Goal: Task Accomplishment & Management: Use online tool/utility

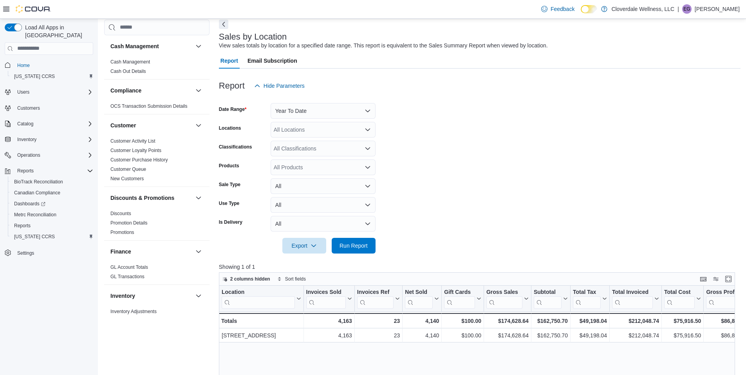
scroll to position [487, 0]
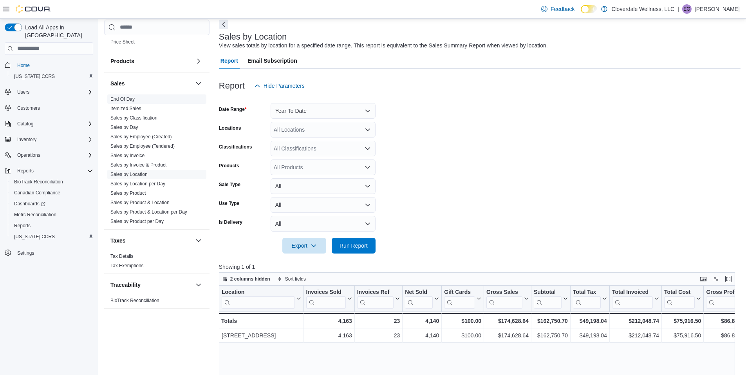
click at [126, 98] on link "End Of Day" at bounding box center [122, 98] width 24 height 5
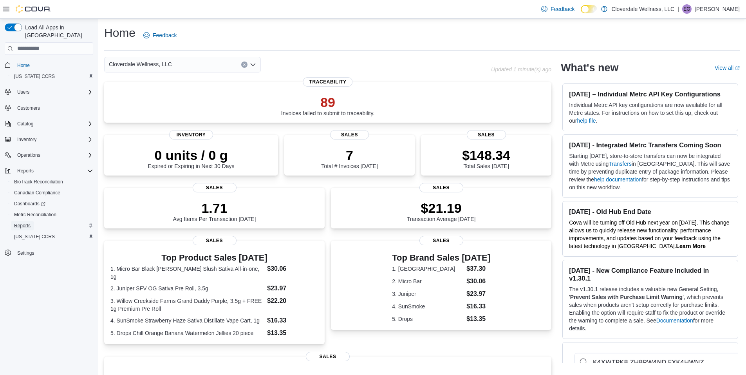
click at [22, 223] on span "Reports" at bounding box center [22, 226] width 16 height 6
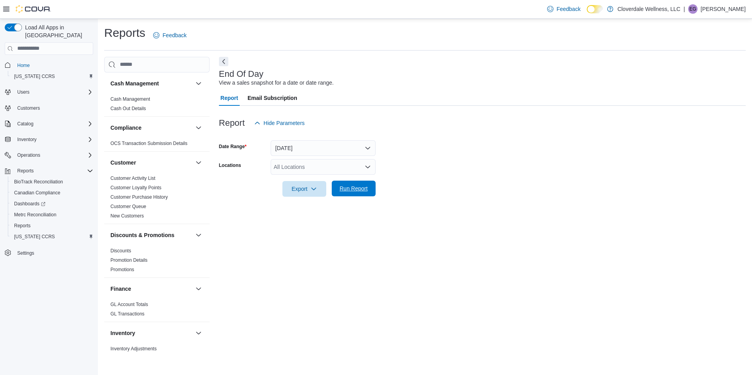
click at [348, 190] on span "Run Report" at bounding box center [354, 189] width 28 height 8
